Goal: Task Accomplishment & Management: Manage account settings

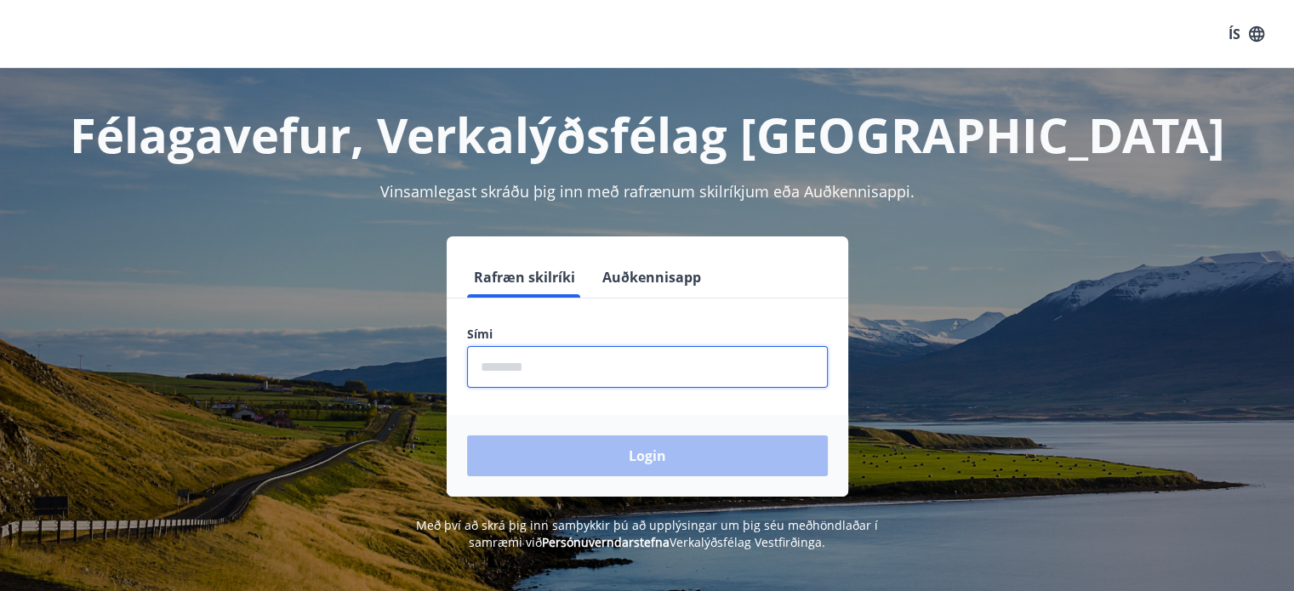
click at [551, 368] on input "phone" at bounding box center [647, 367] width 361 height 42
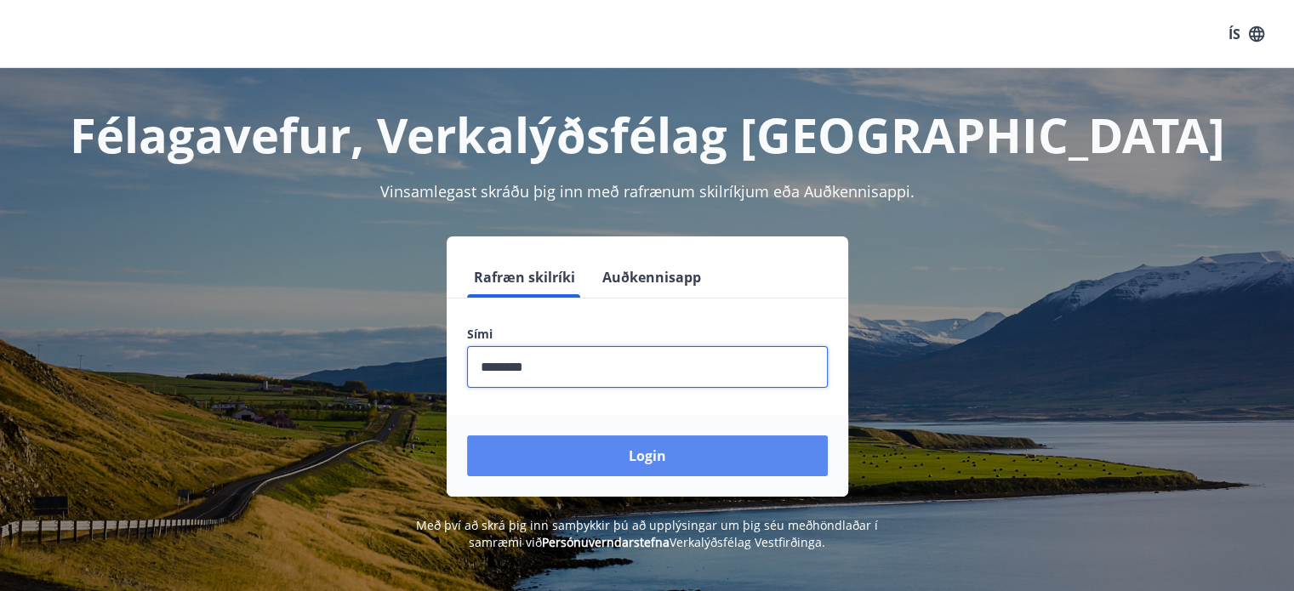
click at [650, 448] on button "Login" at bounding box center [647, 456] width 361 height 41
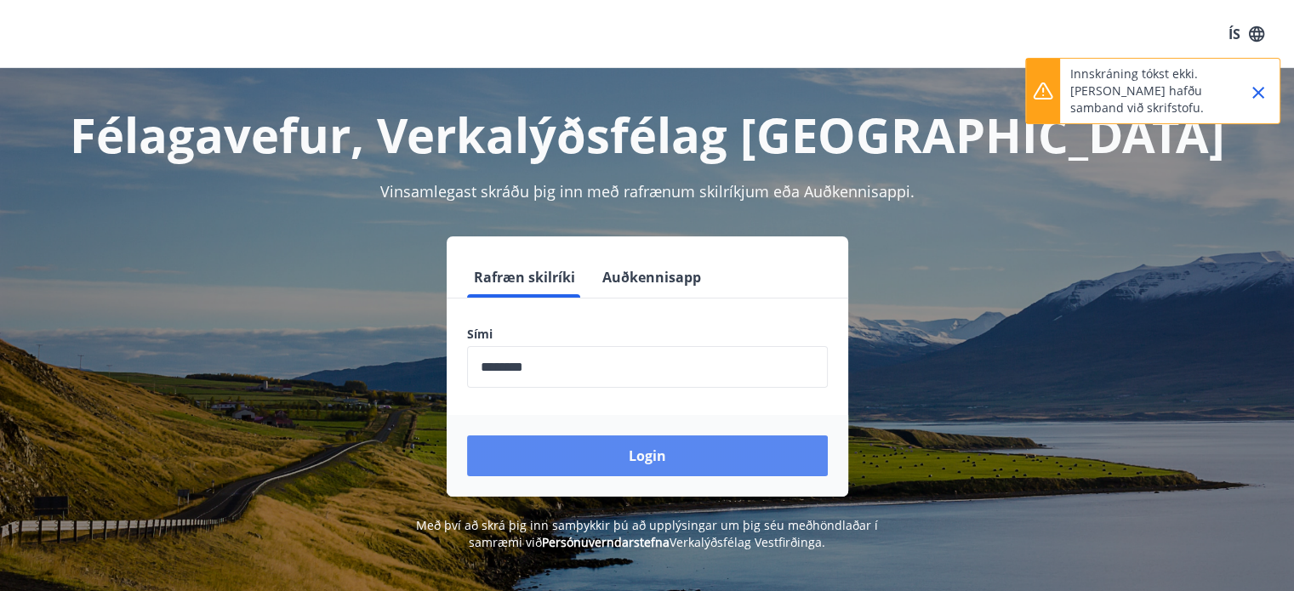
click at [657, 461] on button "Login" at bounding box center [647, 456] width 361 height 41
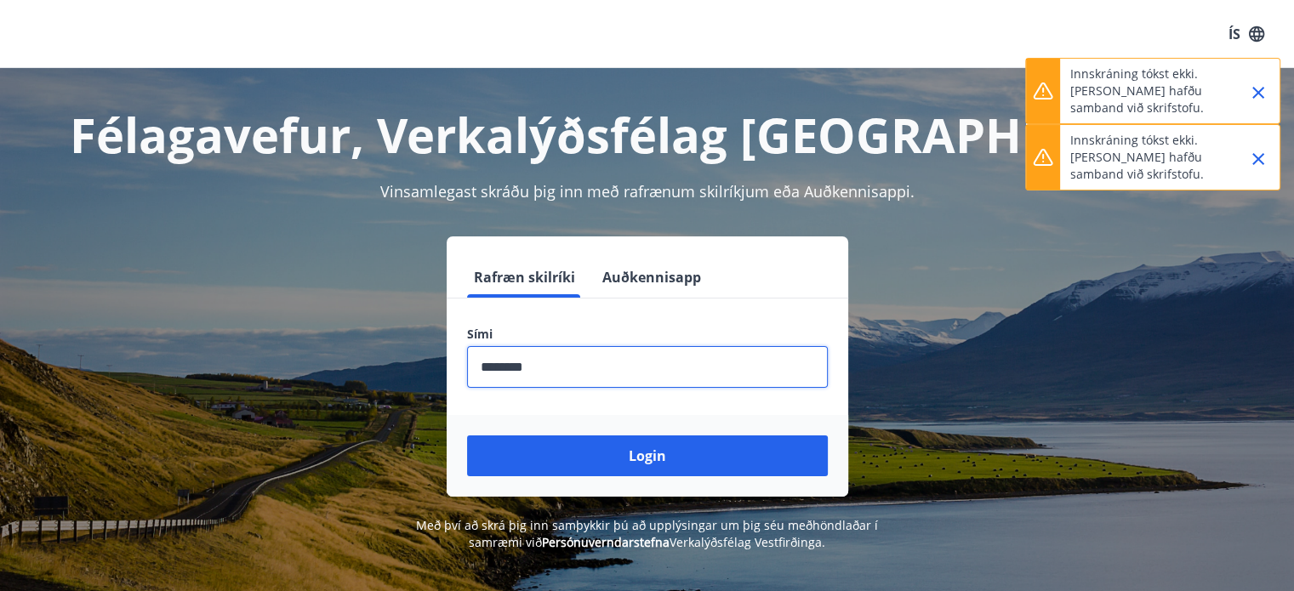
drag, startPoint x: 579, startPoint y: 368, endPoint x: 290, endPoint y: 367, distance: 289.3
click at [290, 367] on div "Rafræn skilríki Auðkennisapp Sími ​ Login" at bounding box center [647, 367] width 1184 height 260
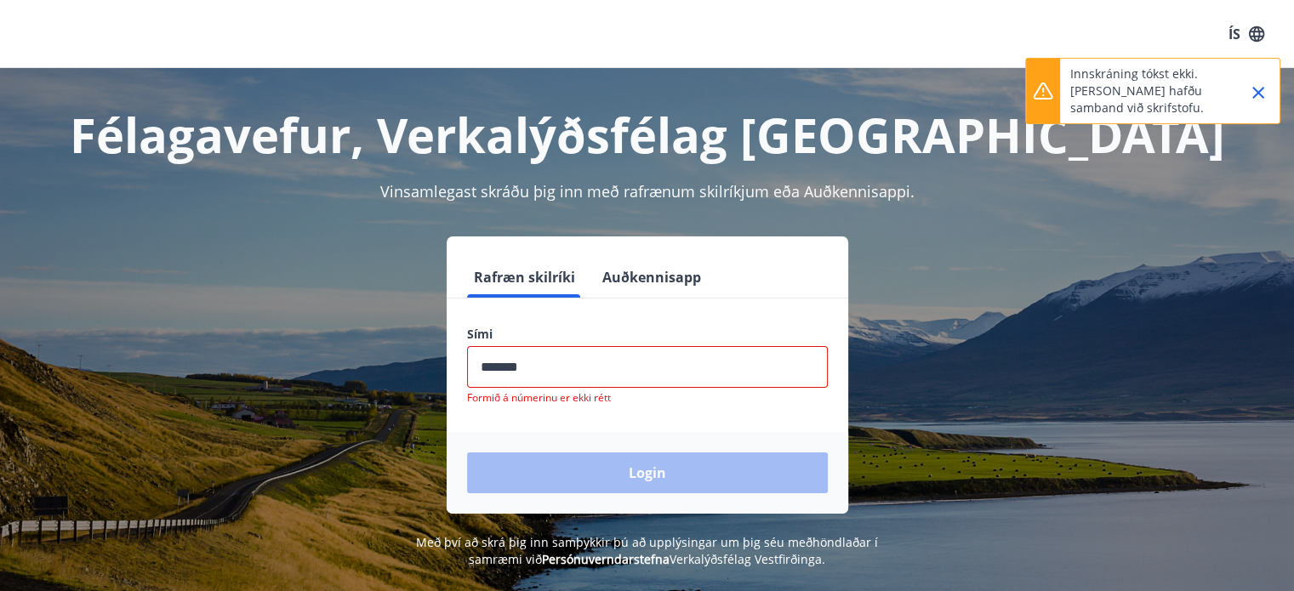
type input "********"
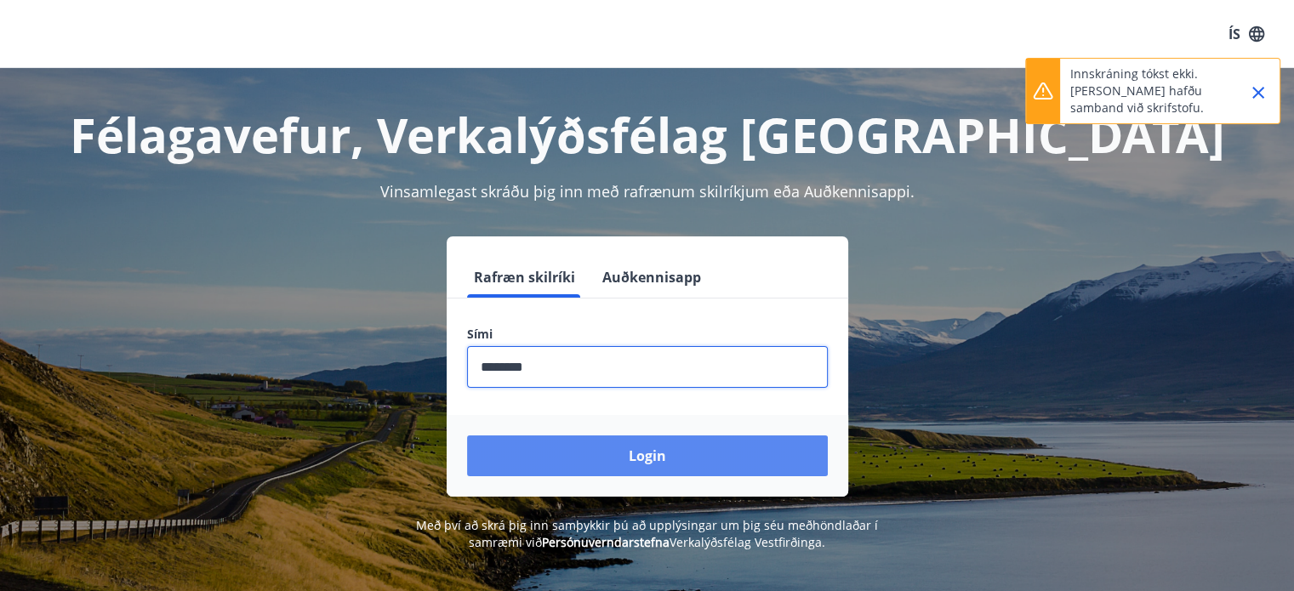
click at [650, 451] on button "Login" at bounding box center [647, 456] width 361 height 41
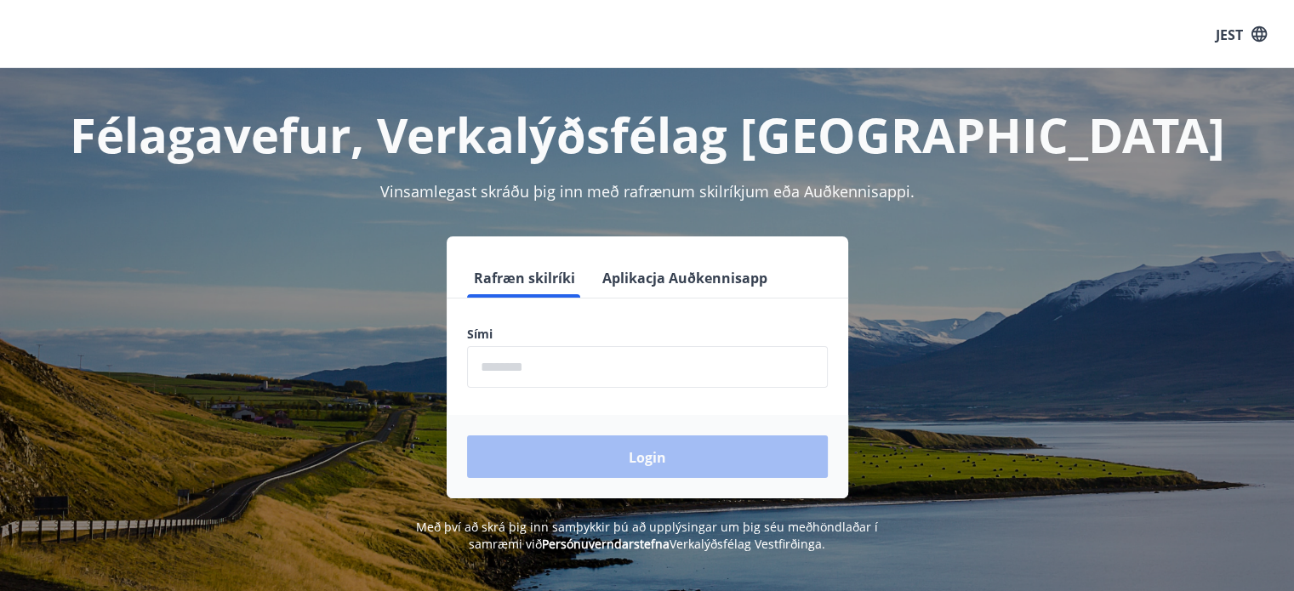
click at [534, 368] on input "phone" at bounding box center [647, 367] width 361 height 42
type input "********"
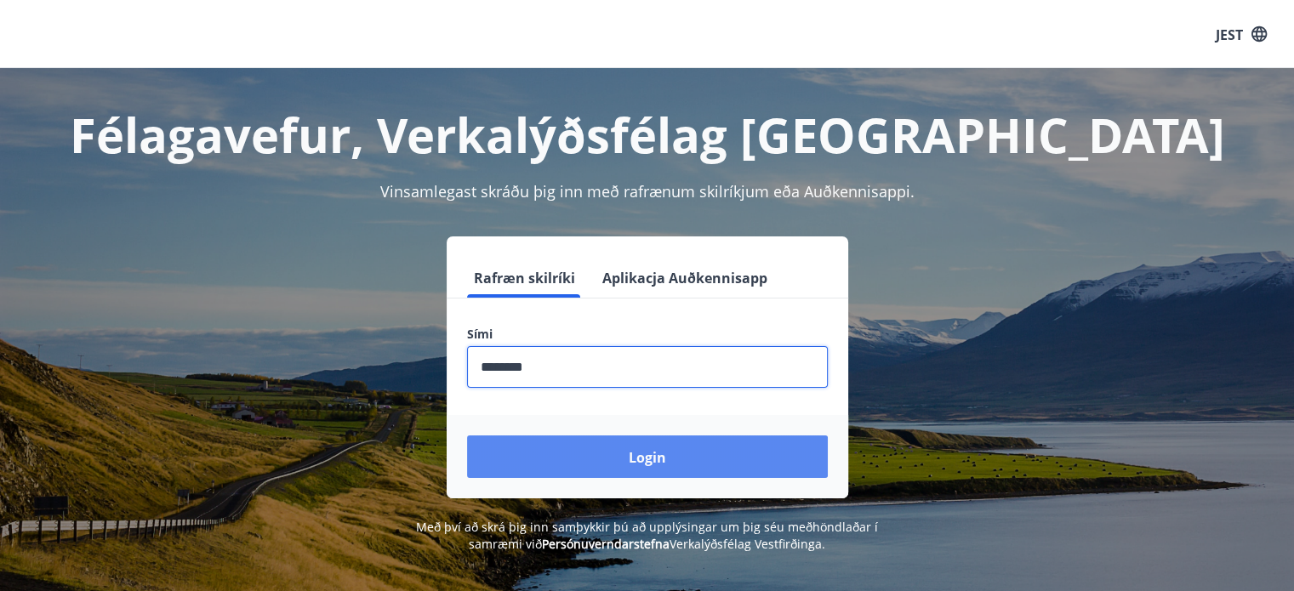
click at [733, 467] on button "Login" at bounding box center [647, 457] width 361 height 43
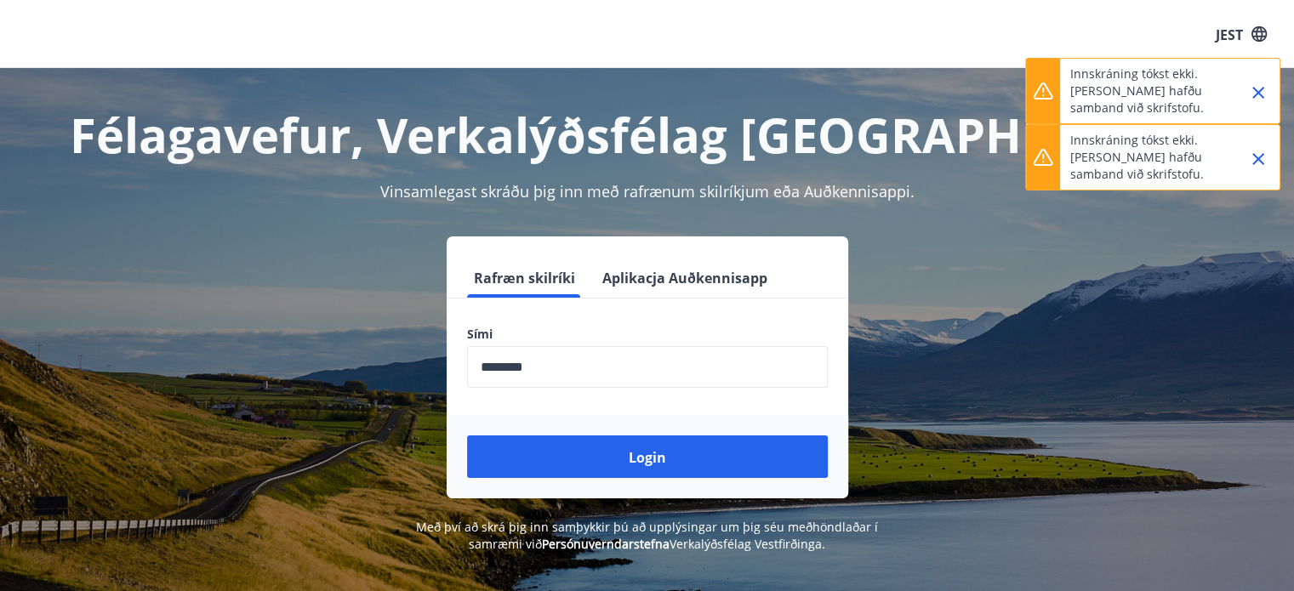
click at [1235, 30] on font "JEST" at bounding box center [1229, 34] width 27 height 19
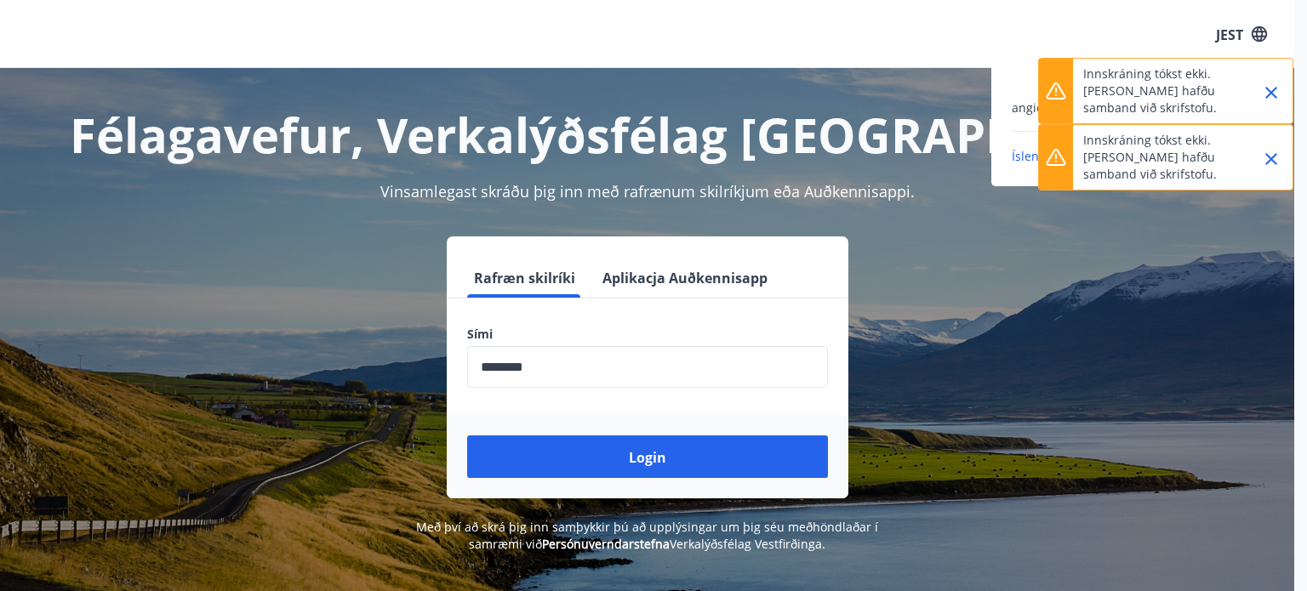
click at [1264, 91] on icon "Zamknąć" at bounding box center [1271, 93] width 20 height 20
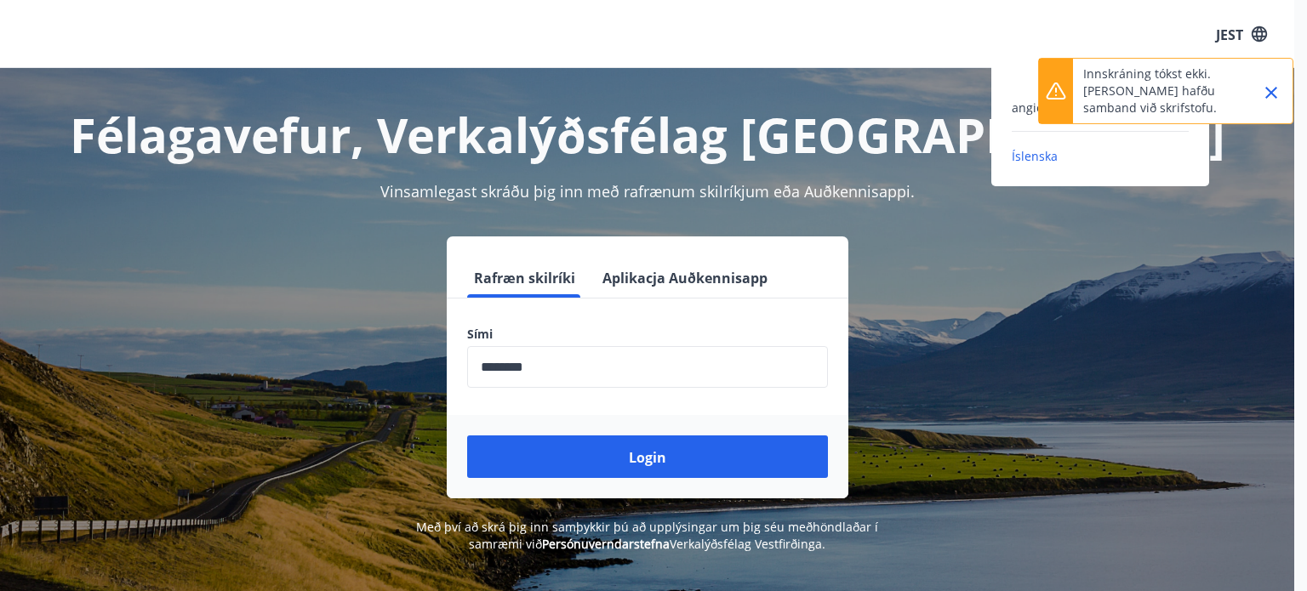
drag, startPoint x: 1272, startPoint y: 88, endPoint x: 1231, endPoint y: 116, distance: 49.6
click at [1270, 88] on icon "Zamknąć" at bounding box center [1271, 93] width 20 height 20
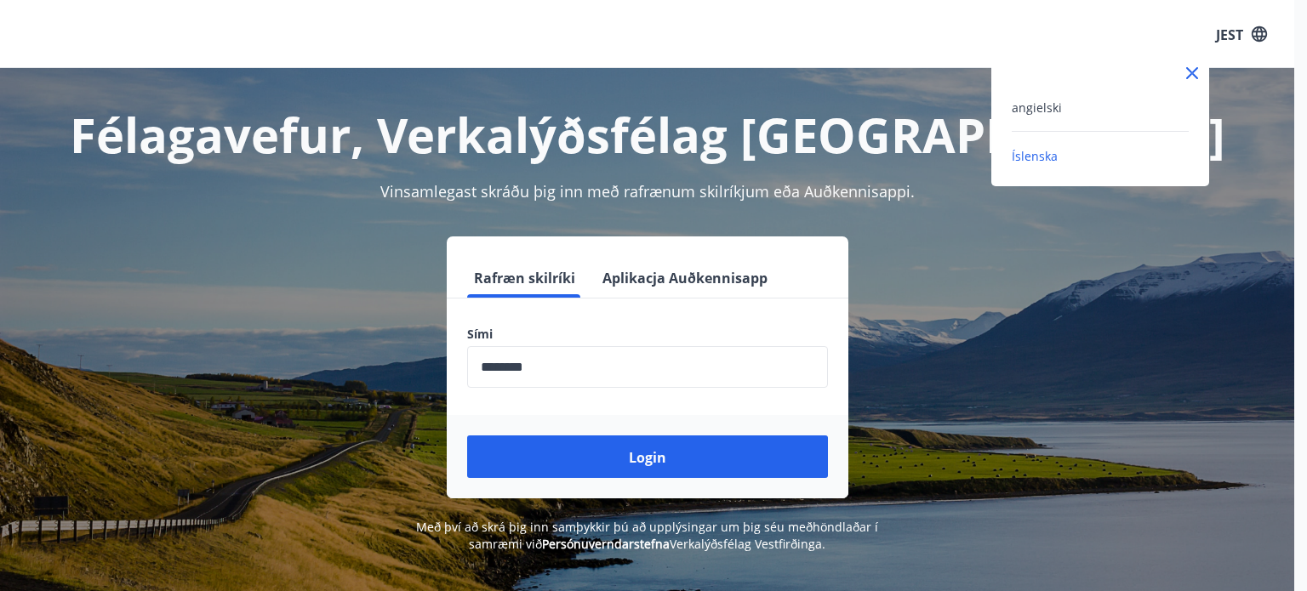
click at [1065, 105] on div "angielski" at bounding box center [1100, 107] width 177 height 20
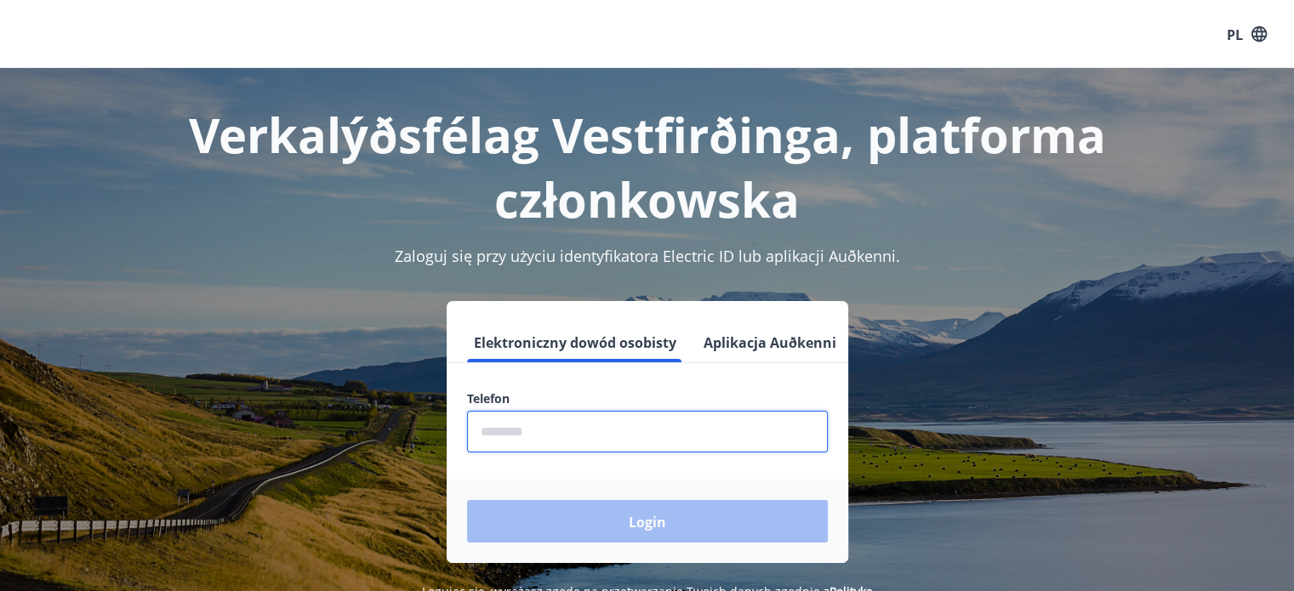
click at [641, 442] on input "phone" at bounding box center [647, 432] width 361 height 42
type input "********"
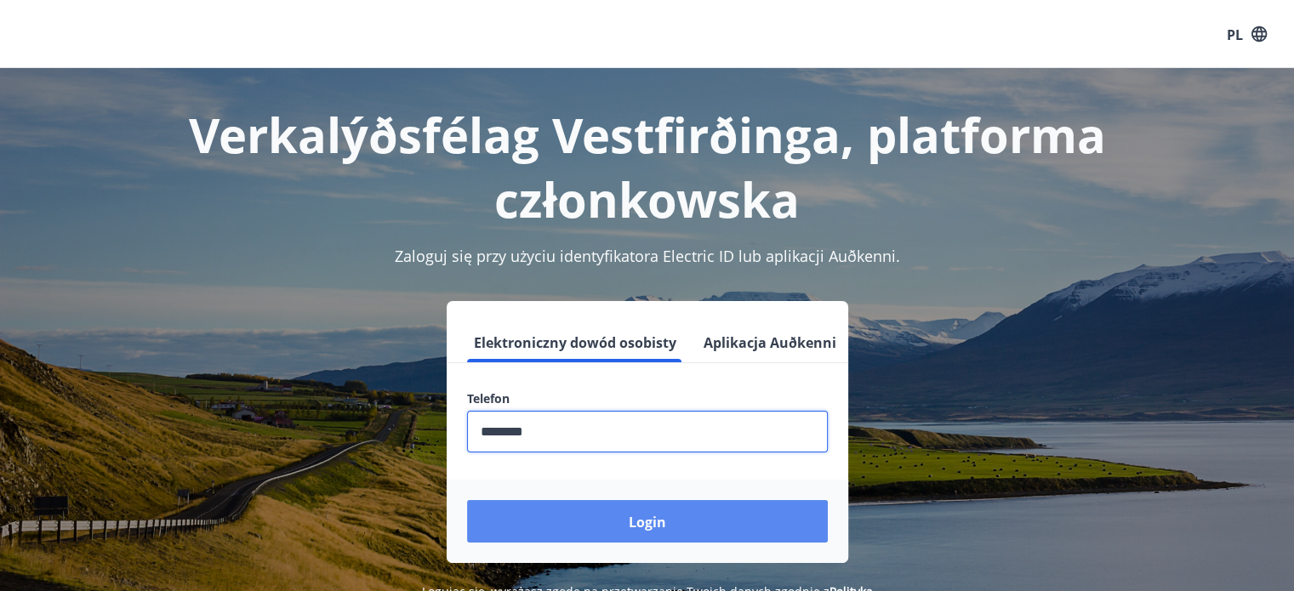
click at [622, 535] on button "Login" at bounding box center [647, 521] width 361 height 43
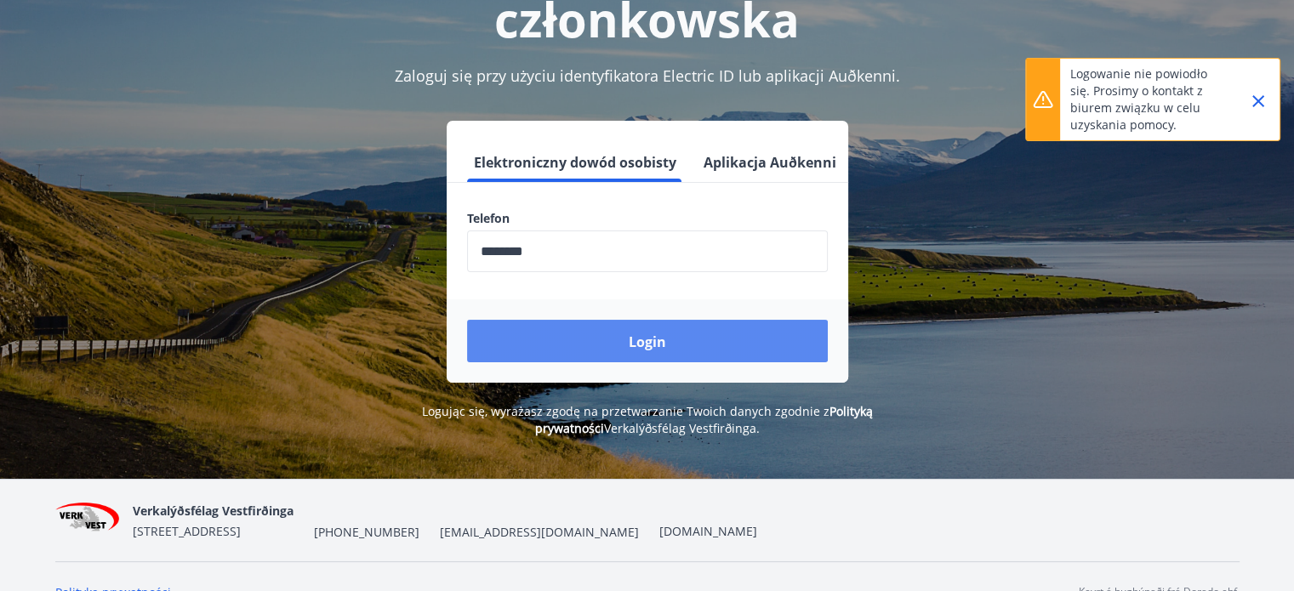
scroll to position [211, 0]
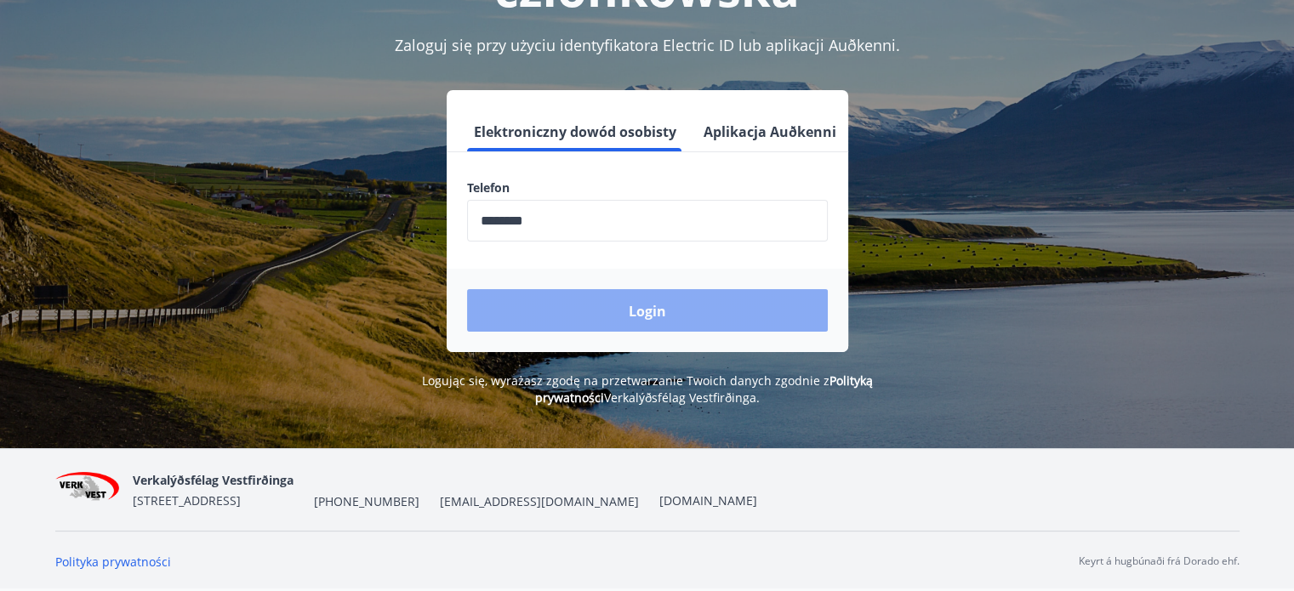
click at [670, 308] on button "Login" at bounding box center [647, 310] width 361 height 43
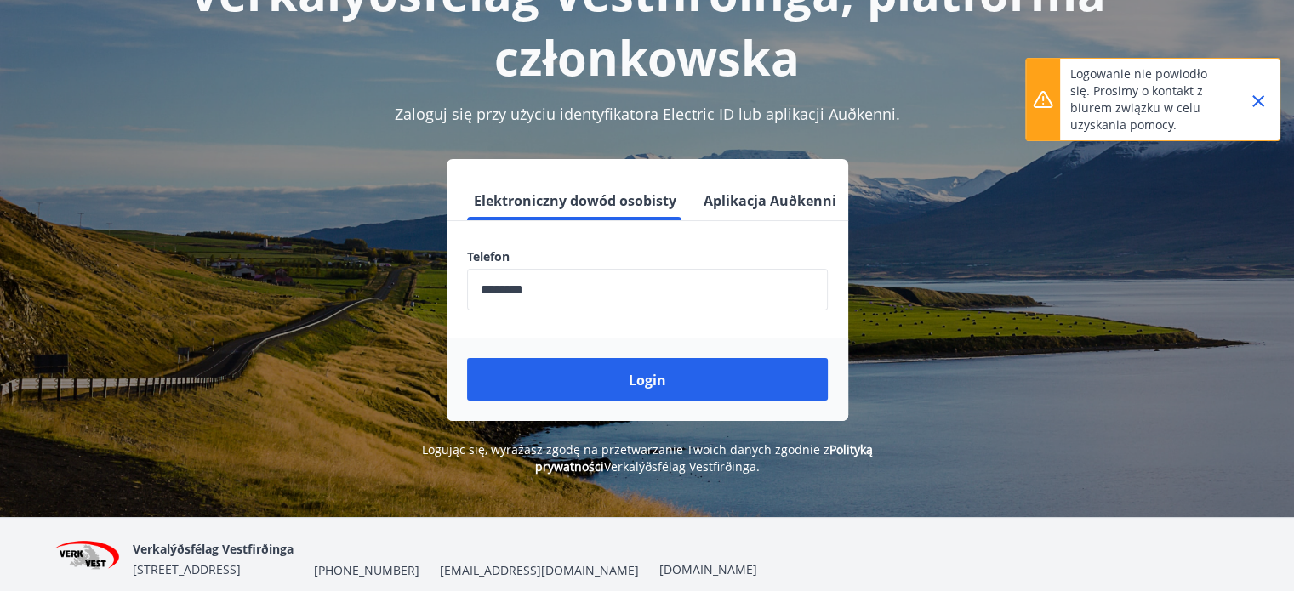
scroll to position [0, 0]
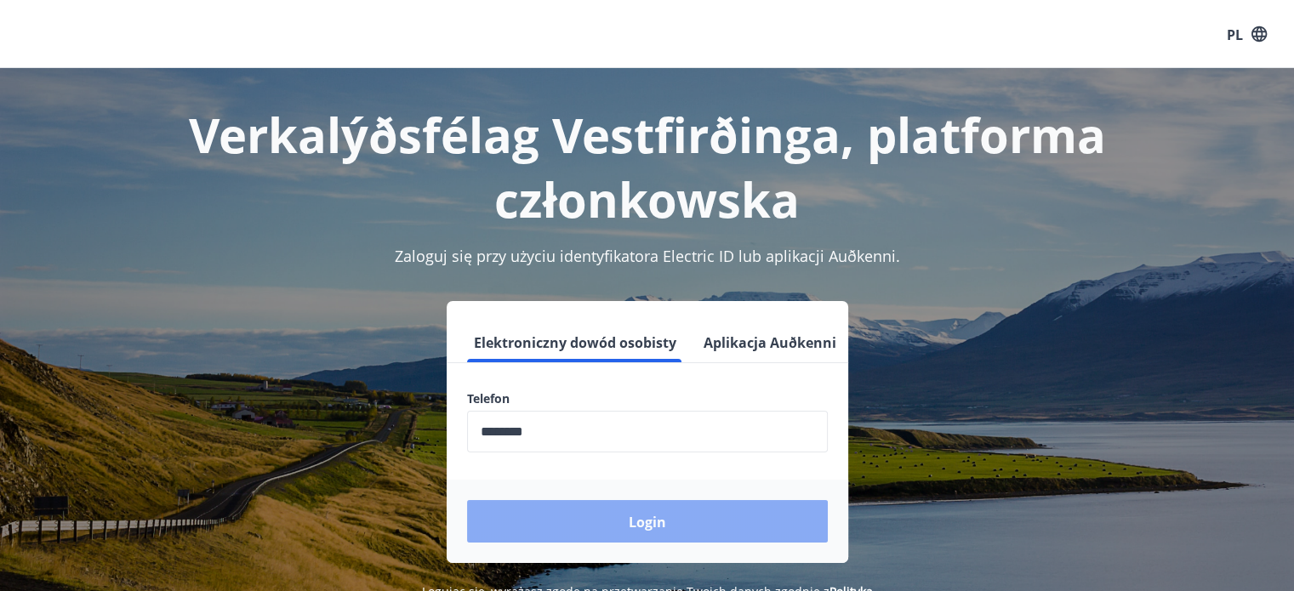
click at [567, 516] on button "Login" at bounding box center [647, 521] width 361 height 43
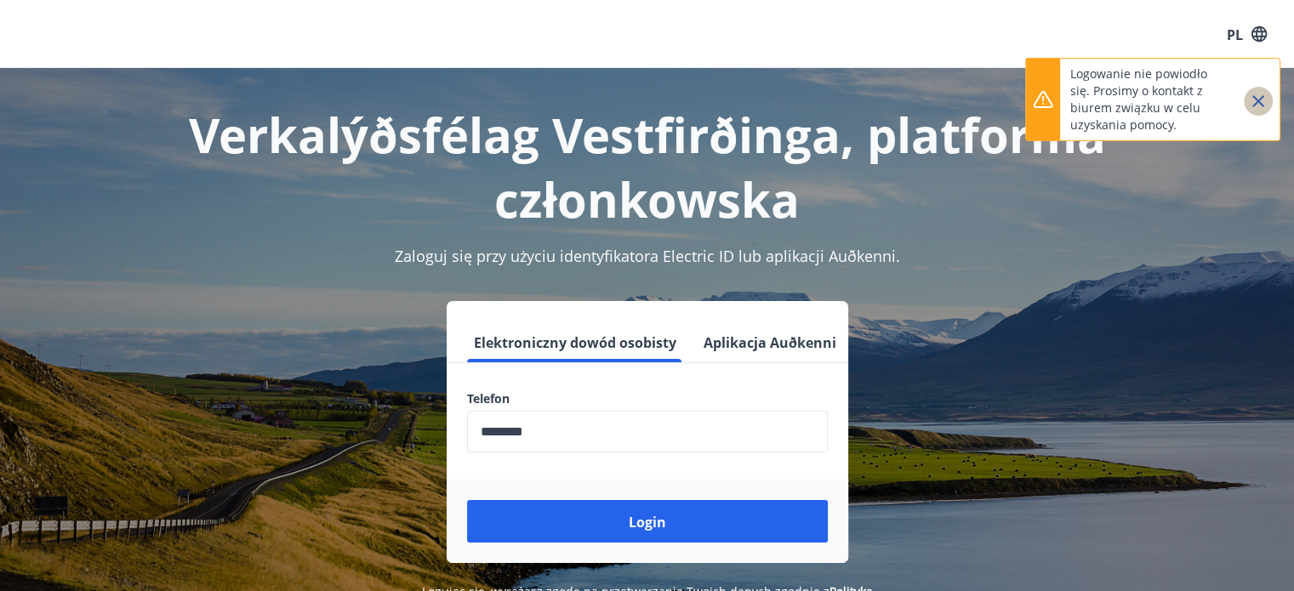
click at [1256, 106] on icon "Zamknąć" at bounding box center [1258, 101] width 20 height 20
